Goal: Check status: Check status

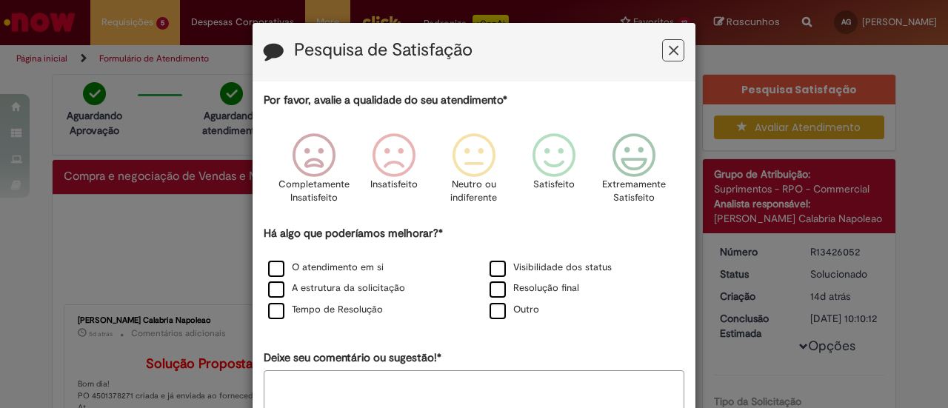
click at [670, 49] on icon "Feedback" at bounding box center [674, 51] width 10 height 16
click at [669, 48] on icon "Feedback" at bounding box center [674, 51] width 10 height 16
click at [662, 48] on button "Feedback" at bounding box center [673, 50] width 22 height 22
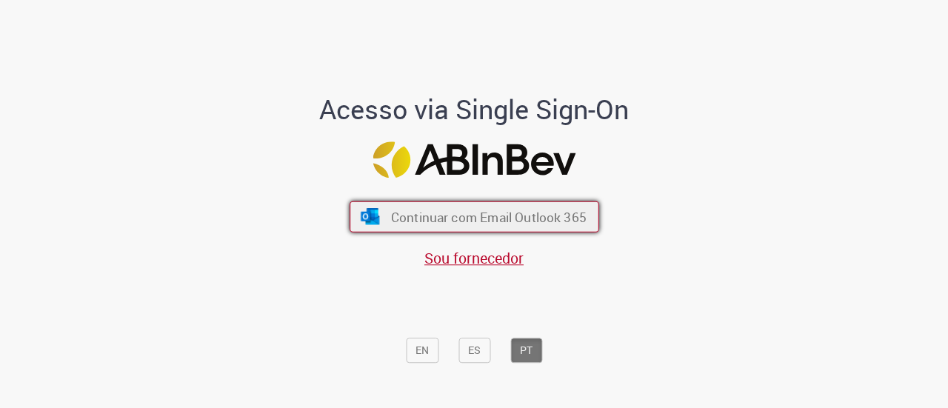
click at [495, 210] on span "Continuar com Email Outlook 365" at bounding box center [487, 216] width 195 height 17
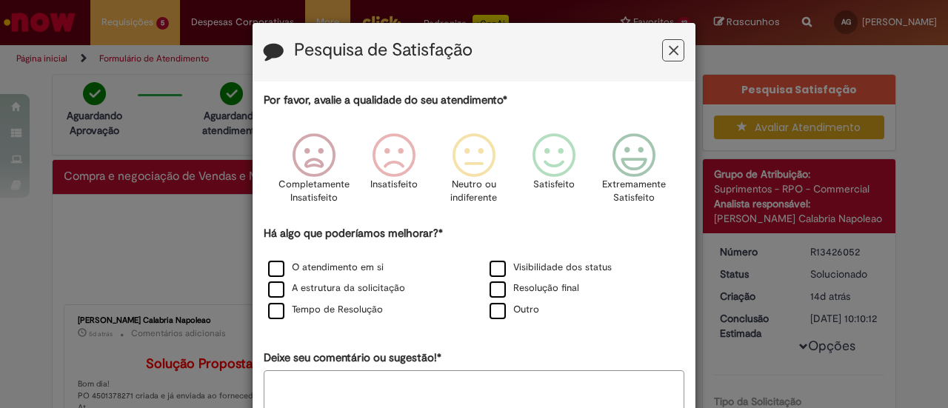
click at [672, 43] on icon "Feedback" at bounding box center [674, 51] width 10 height 16
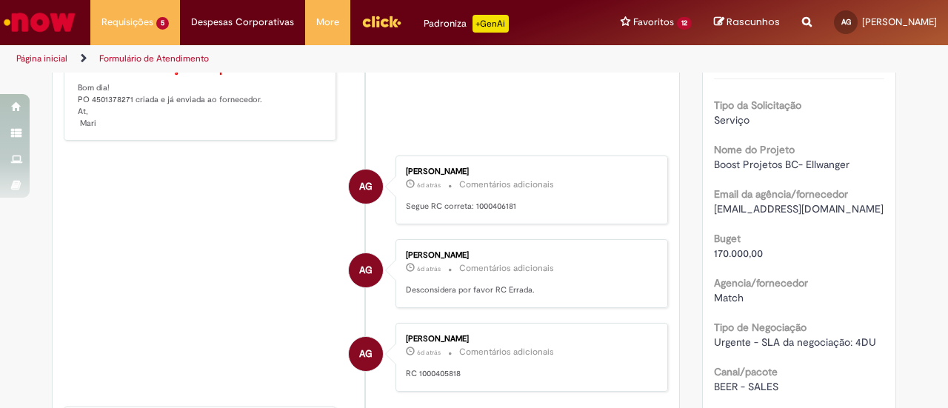
scroll to position [74, 0]
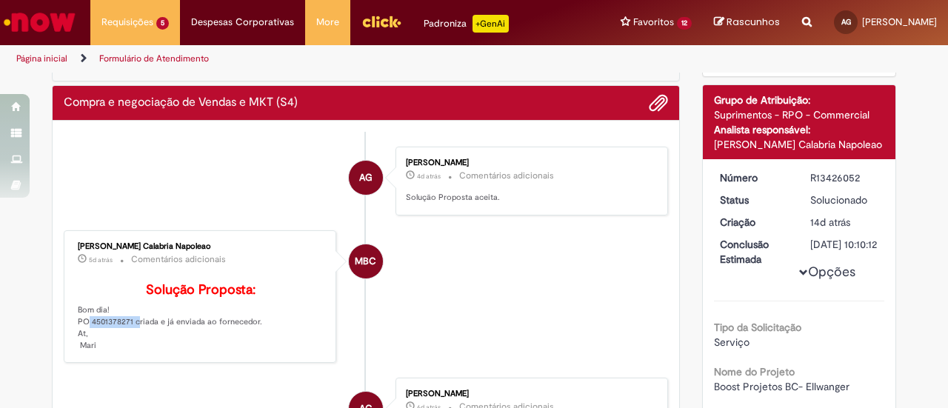
drag, startPoint x: 72, startPoint y: 341, endPoint x: 124, endPoint y: 341, distance: 52.6
click at [124, 341] on p "Solução Proposta: Bom dia! PO 4501378271 criada e já enviada ao fornecedor. At,…" at bounding box center [201, 317] width 247 height 69
copy p "PO 4501378271"
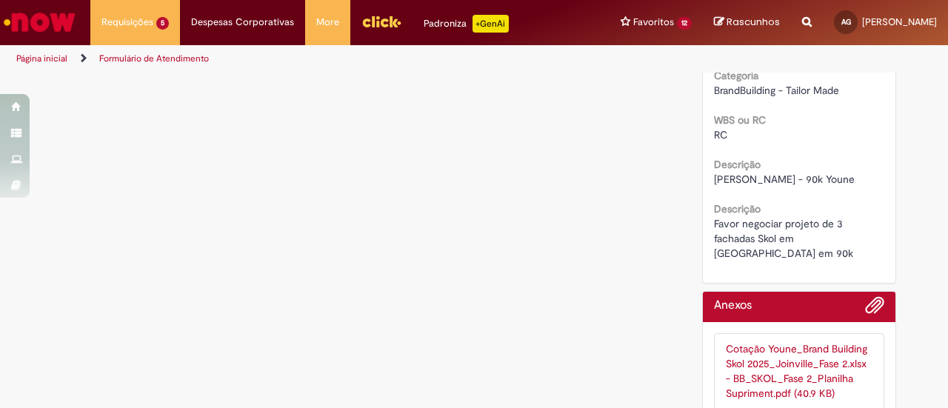
scroll to position [706, 0]
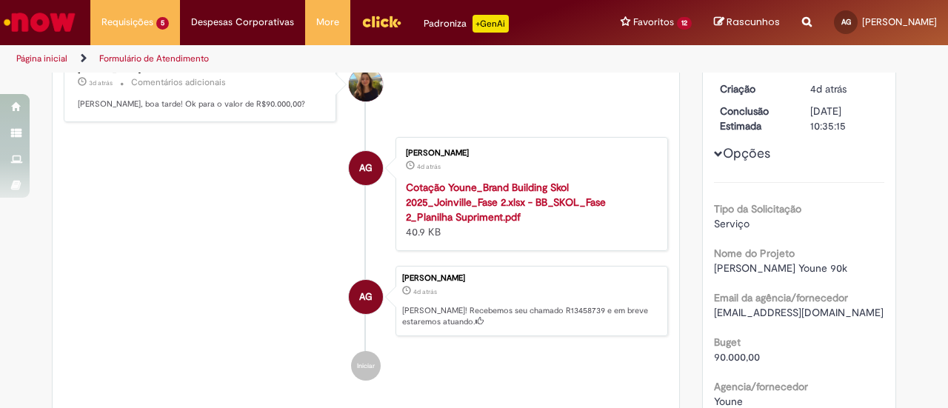
scroll to position [74, 0]
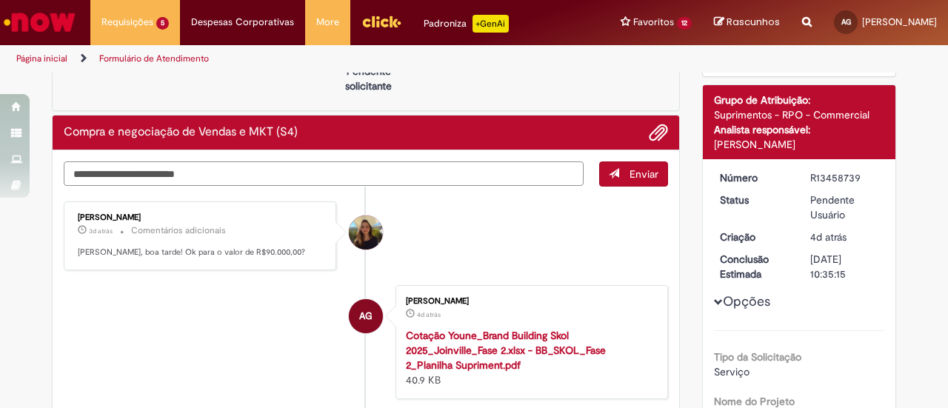
click at [424, 173] on textarea "Digite sua mensagem aqui..." at bounding box center [324, 173] width 520 height 24
type textarea "*"
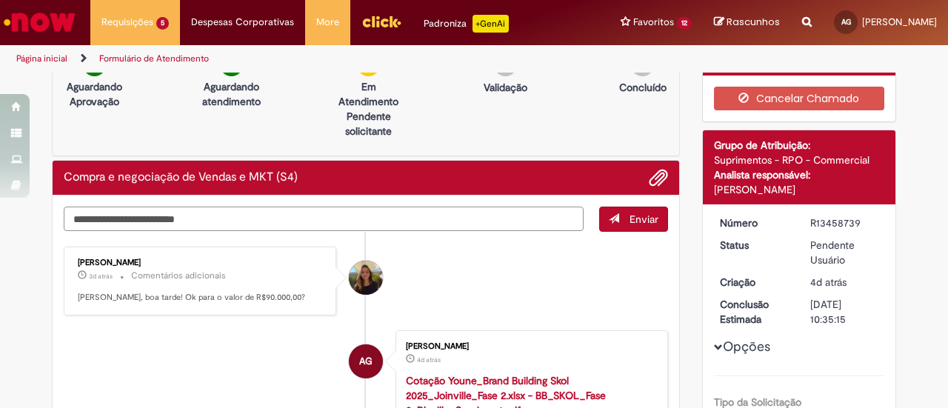
scroll to position [0, 0]
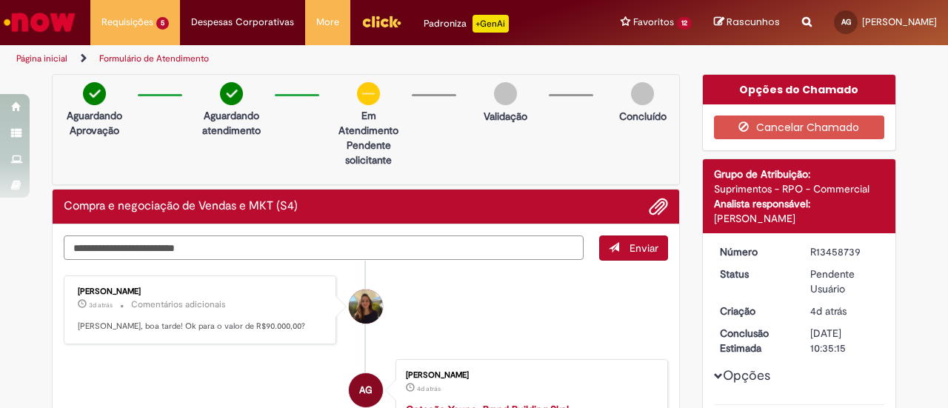
click at [187, 245] on textarea "Digite sua mensagem aqui..." at bounding box center [324, 247] width 520 height 24
type textarea "**********"
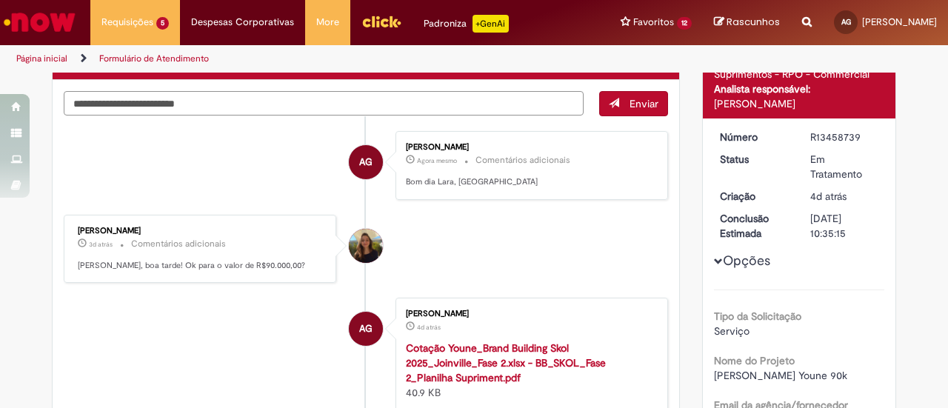
scroll to position [148, 0]
